Goal: Find specific page/section: Find specific page/section

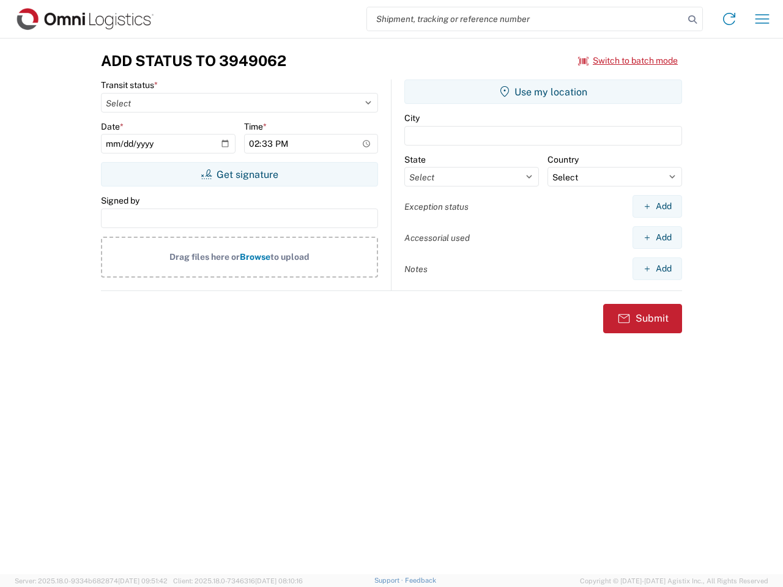
click at [525, 19] on input "search" at bounding box center [525, 18] width 317 height 23
click at [692, 20] on icon at bounding box center [692, 19] width 17 height 17
click at [729, 19] on icon at bounding box center [729, 19] width 20 height 20
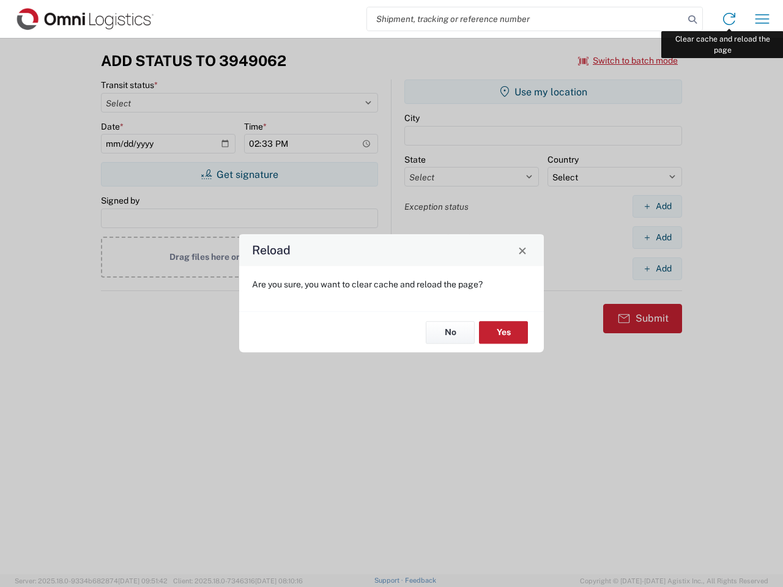
click at [762, 19] on div "Reload Are you sure, you want to clear cache and reload the page? No Yes" at bounding box center [391, 293] width 783 height 587
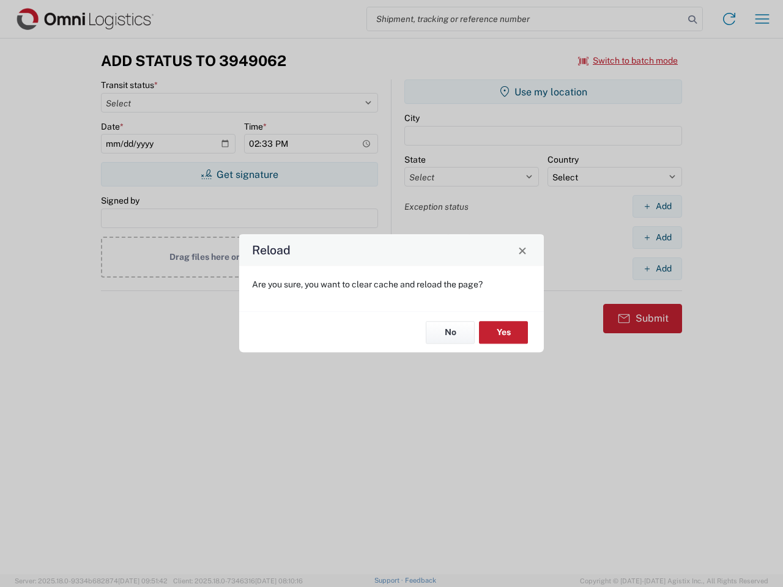
click at [628, 61] on div "Reload Are you sure, you want to clear cache and reload the page? No Yes" at bounding box center [391, 293] width 783 height 587
click at [239, 174] on div "Reload Are you sure, you want to clear cache and reload the page? No Yes" at bounding box center [391, 293] width 783 height 587
click at [543, 92] on div "Reload Are you sure, you want to clear cache and reload the page? No Yes" at bounding box center [391, 293] width 783 height 587
click at [657, 206] on div "Reload Are you sure, you want to clear cache and reload the page? No Yes" at bounding box center [391, 293] width 783 height 587
click at [657, 237] on div "Reload Are you sure, you want to clear cache and reload the page? No Yes" at bounding box center [391, 293] width 783 height 587
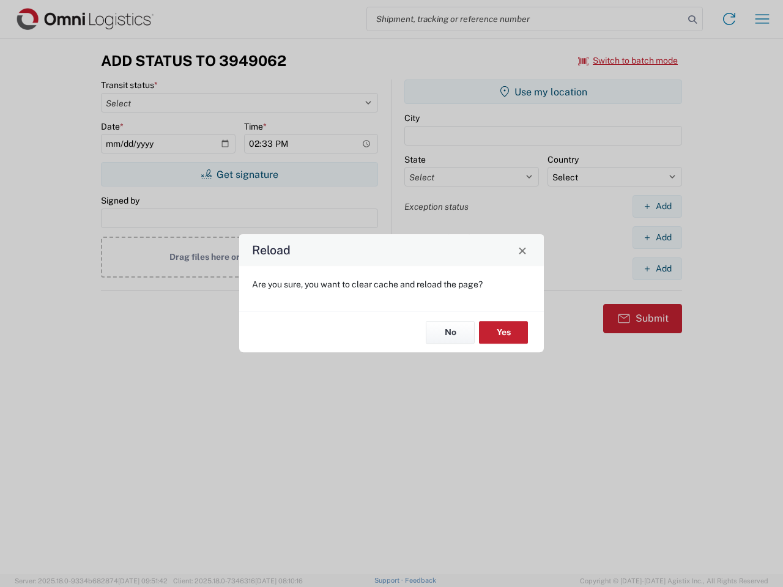
click at [657, 268] on div "Reload Are you sure, you want to clear cache and reload the page? No Yes" at bounding box center [391, 293] width 783 height 587
